Goal: Task Accomplishment & Management: Use online tool/utility

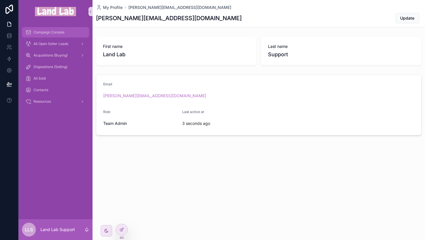
click at [51, 33] on span "Campaign Console" at bounding box center [49, 32] width 31 height 5
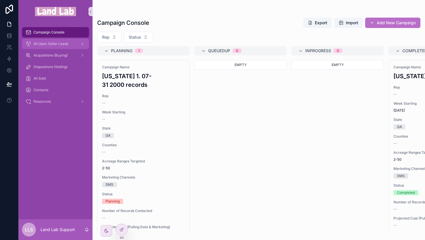
click at [50, 47] on div "All Open Seller Leads" at bounding box center [55, 43] width 60 height 9
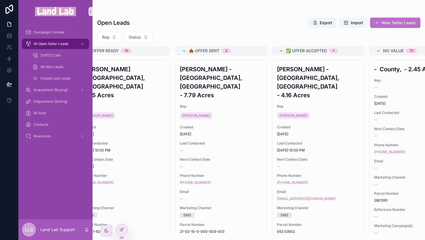
scroll to position [0, 313]
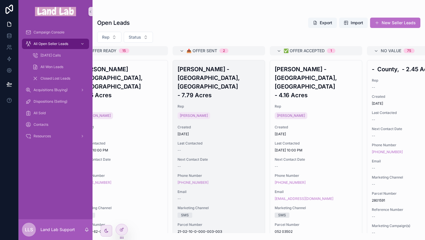
click at [224, 148] on div "--" at bounding box center [218, 150] width 83 height 5
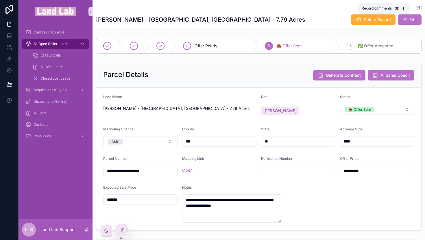
click at [415, 8] on icon "scrollable content" at bounding box center [417, 7] width 5 height 5
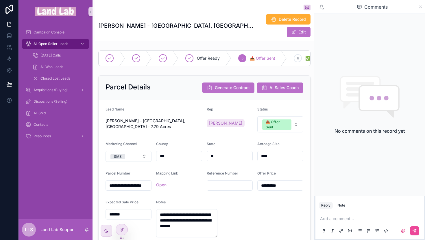
click at [419, 6] on icon "scrollable content" at bounding box center [420, 7] width 2 height 2
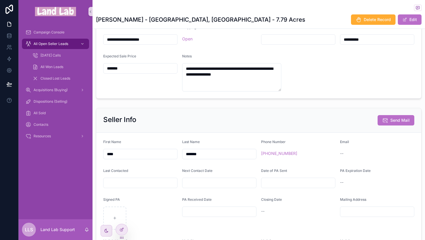
scroll to position [162, 0]
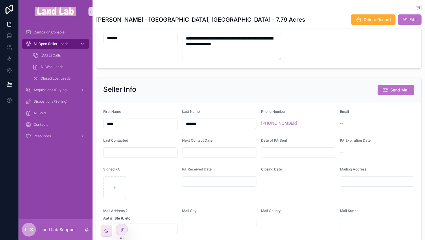
click at [276, 151] on input "scrollable content" at bounding box center [298, 153] width 74 height 8
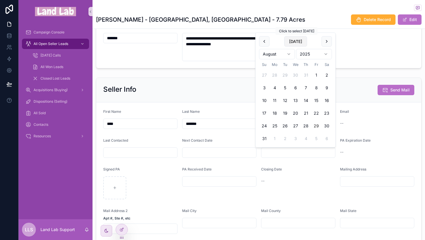
click at [296, 41] on button "[DATE]" at bounding box center [295, 41] width 23 height 10
type input "*********"
click at [227, 84] on div "Seller Info Send Mail" at bounding box center [258, 90] width 325 height 25
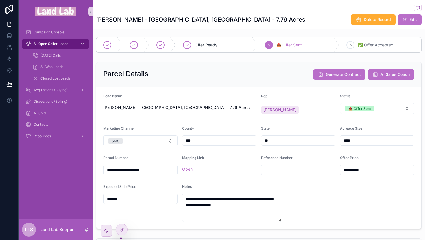
scroll to position [0, 0]
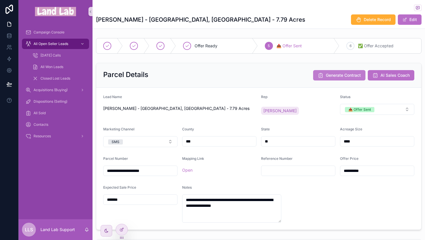
click at [332, 76] on span "Generate Contract" at bounding box center [343, 76] width 35 height 6
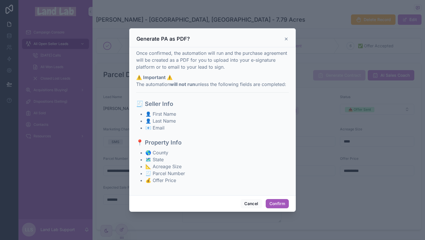
click at [276, 205] on button "Confirm" at bounding box center [276, 203] width 23 height 9
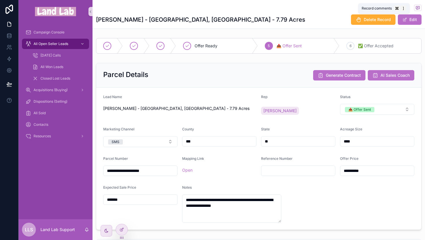
click at [415, 9] on icon "scrollable content" at bounding box center [417, 7] width 5 height 5
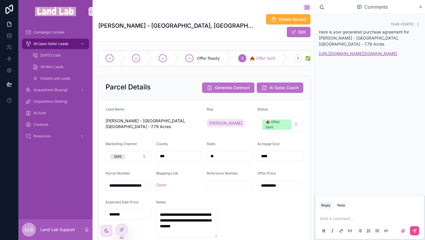
click at [355, 56] on link "[URL][DOMAIN_NAME][DOMAIN_NAME]" at bounding box center [358, 53] width 78 height 5
